Goal: Information Seeking & Learning: Learn about a topic

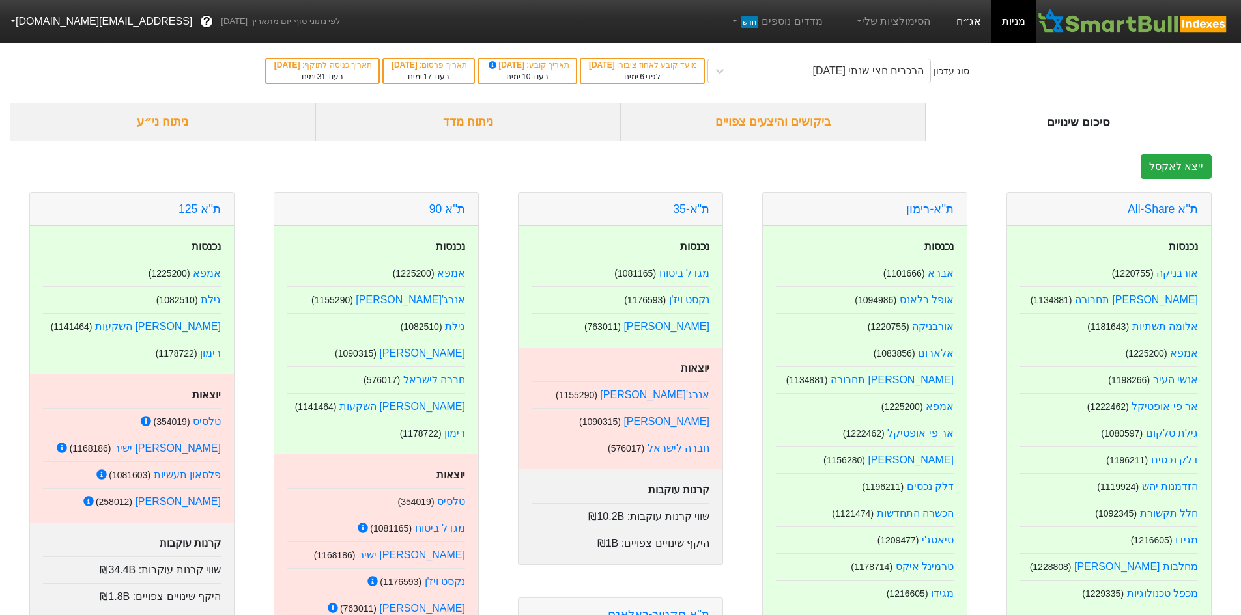
click at [960, 23] on link "אג״ח" at bounding box center [969, 21] width 46 height 43
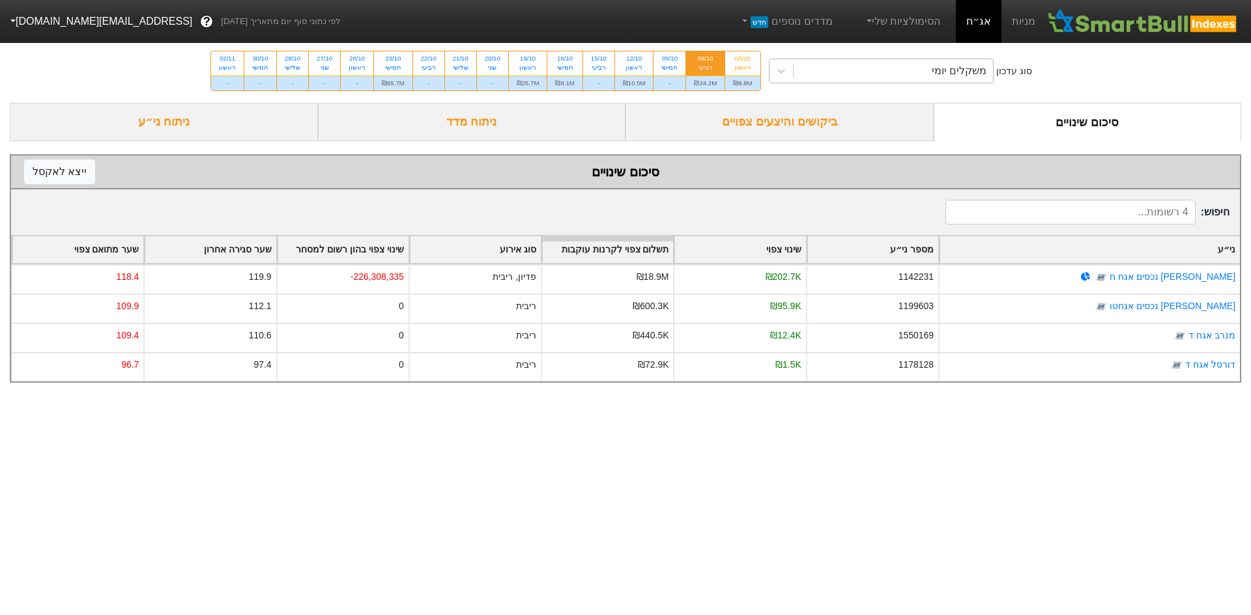
click at [832, 69] on div "משקלים יומי" at bounding box center [893, 70] width 200 height 23
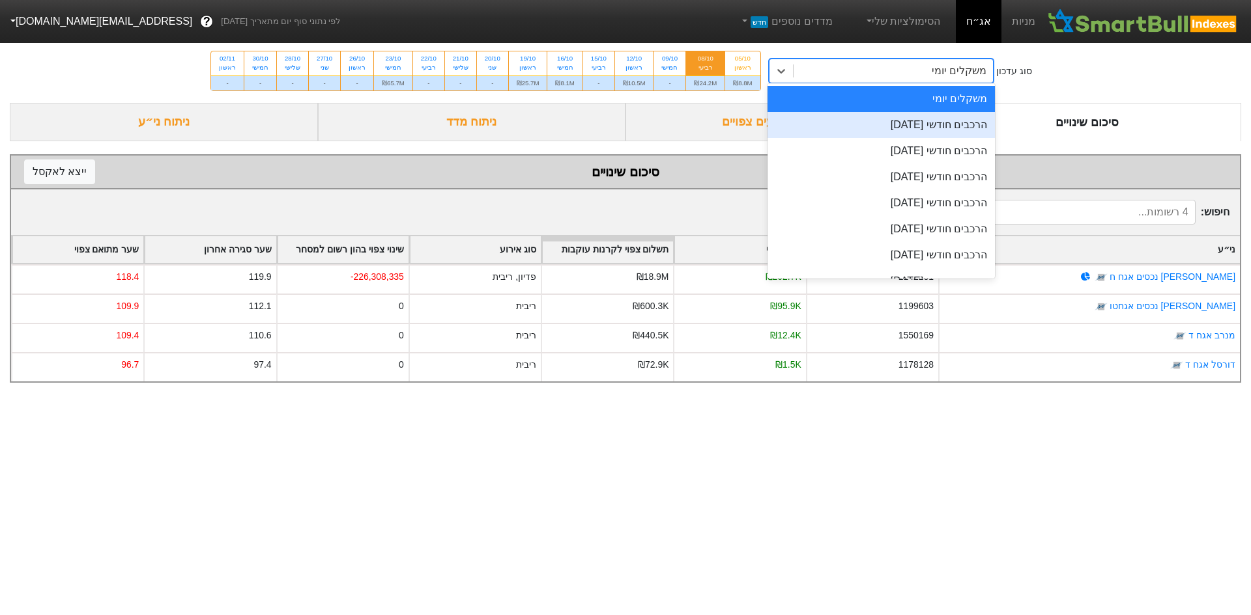
click at [855, 127] on div "הרכבים חודשי 29/10/2025" at bounding box center [881, 125] width 228 height 26
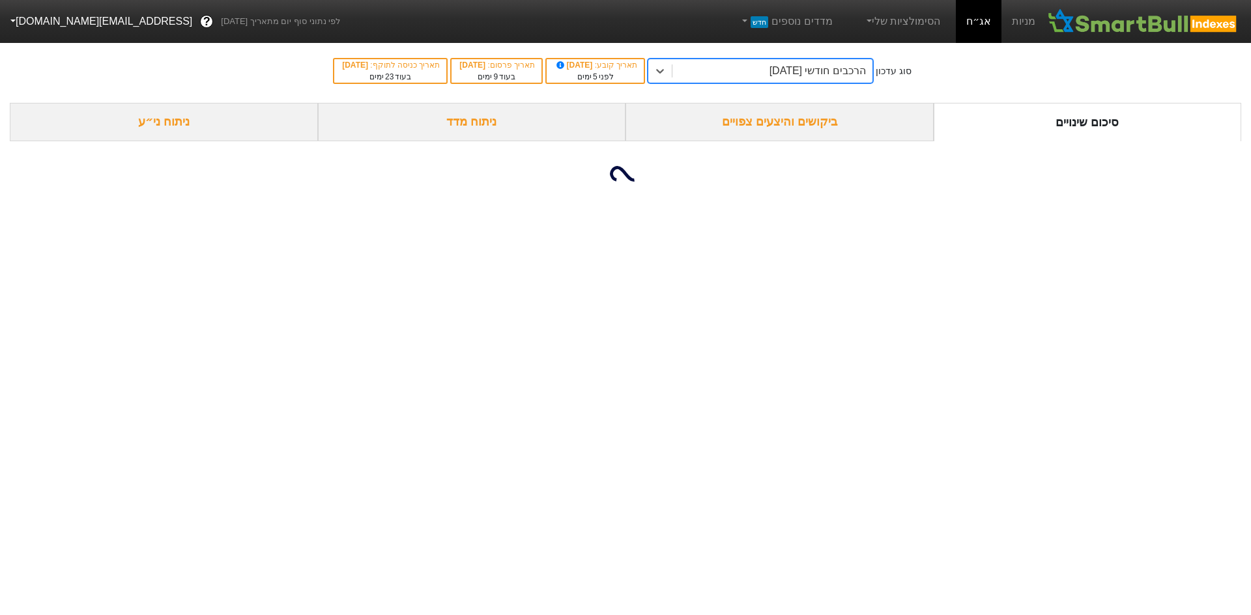
click at [831, 129] on div "ביקושים והיצעים צפויים" at bounding box center [779, 122] width 308 height 38
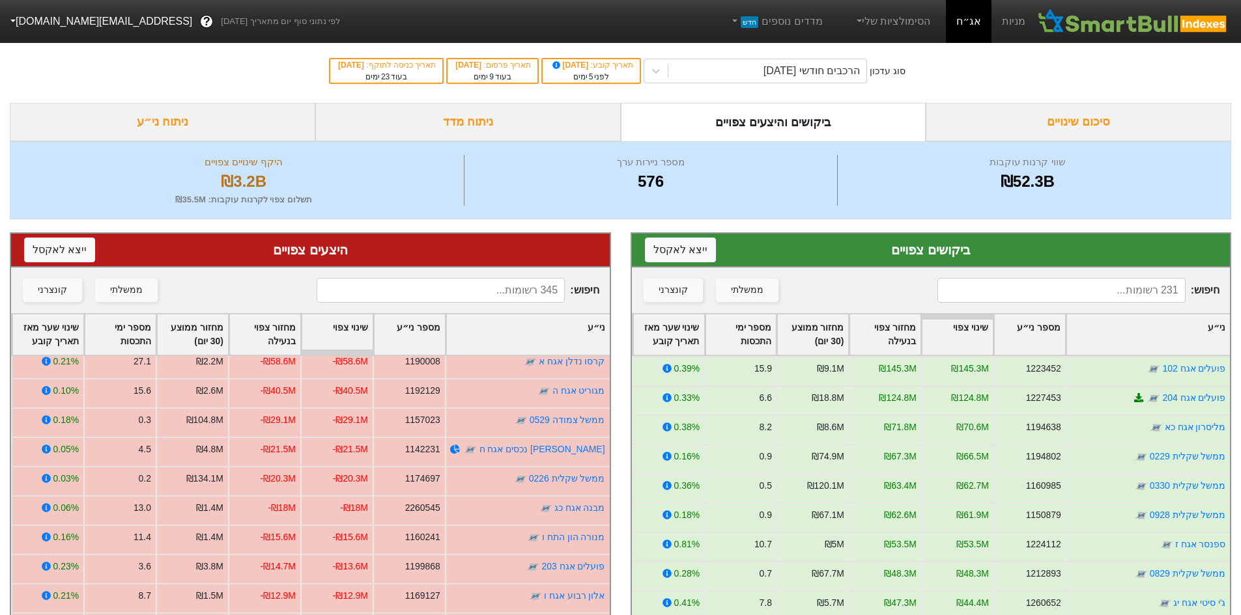
scroll to position [130, 0]
